Goal: Register for event/course

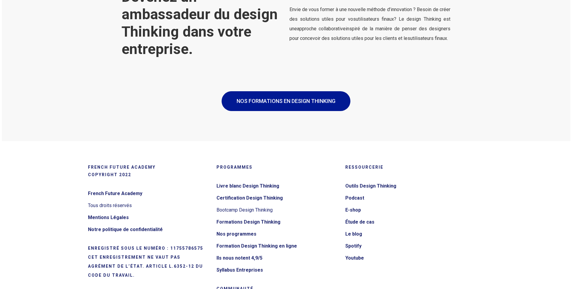
scroll to position [1105, 0]
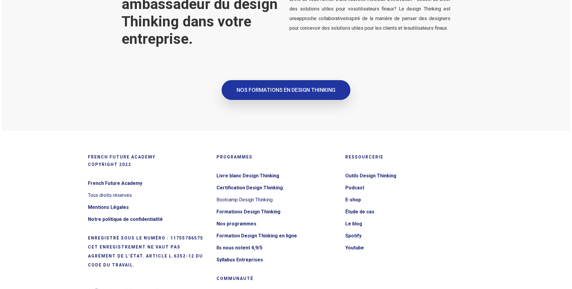
click at [280, 97] on link "NOS FORMATIONS EN DESIGN THINKING" at bounding box center [286, 90] width 129 height 20
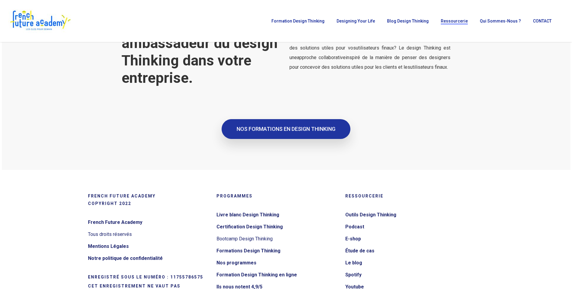
scroll to position [1045, 0]
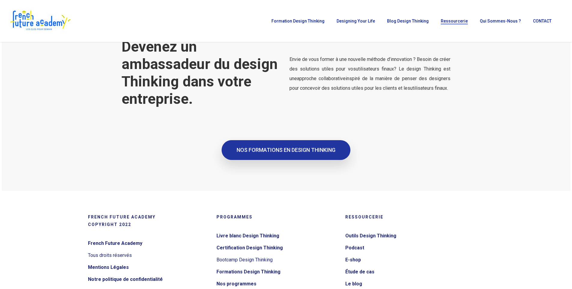
click at [302, 152] on span "NOS FORMATIONS EN DESIGN THINKING" at bounding box center [286, 150] width 99 height 6
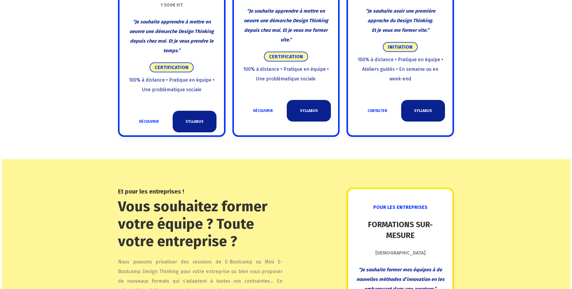
scroll to position [511, 0]
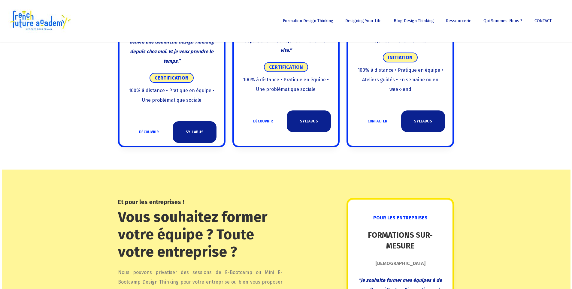
scroll to position [338, 0]
